Goal: Check status

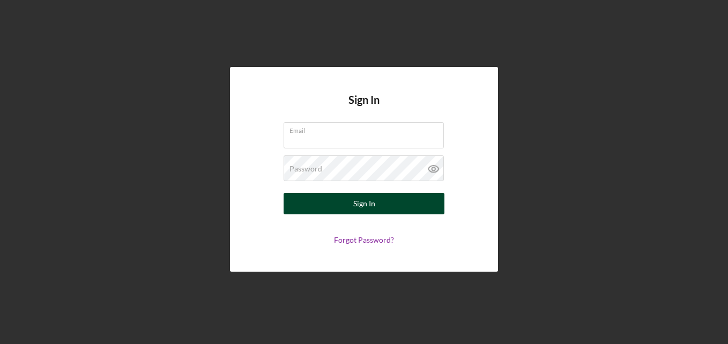
type input "[EMAIL_ADDRESS][DOMAIN_NAME]"
click at [365, 201] on div "Sign In" at bounding box center [364, 203] width 22 height 21
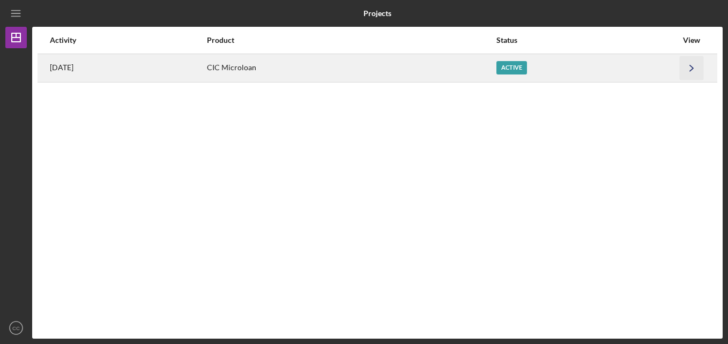
click at [696, 68] on icon "Icon/Navigate" at bounding box center [691, 68] width 24 height 24
